Goal: Browse casually

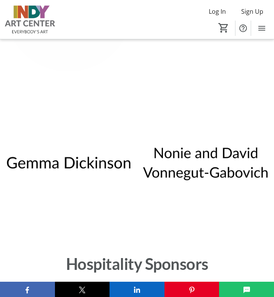
scroll to position [3982, 0]
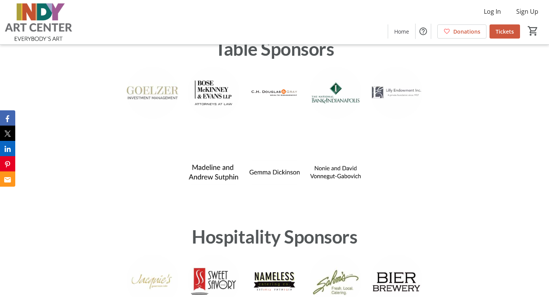
scroll to position [1564, 0]
